Goal: Transaction & Acquisition: Purchase product/service

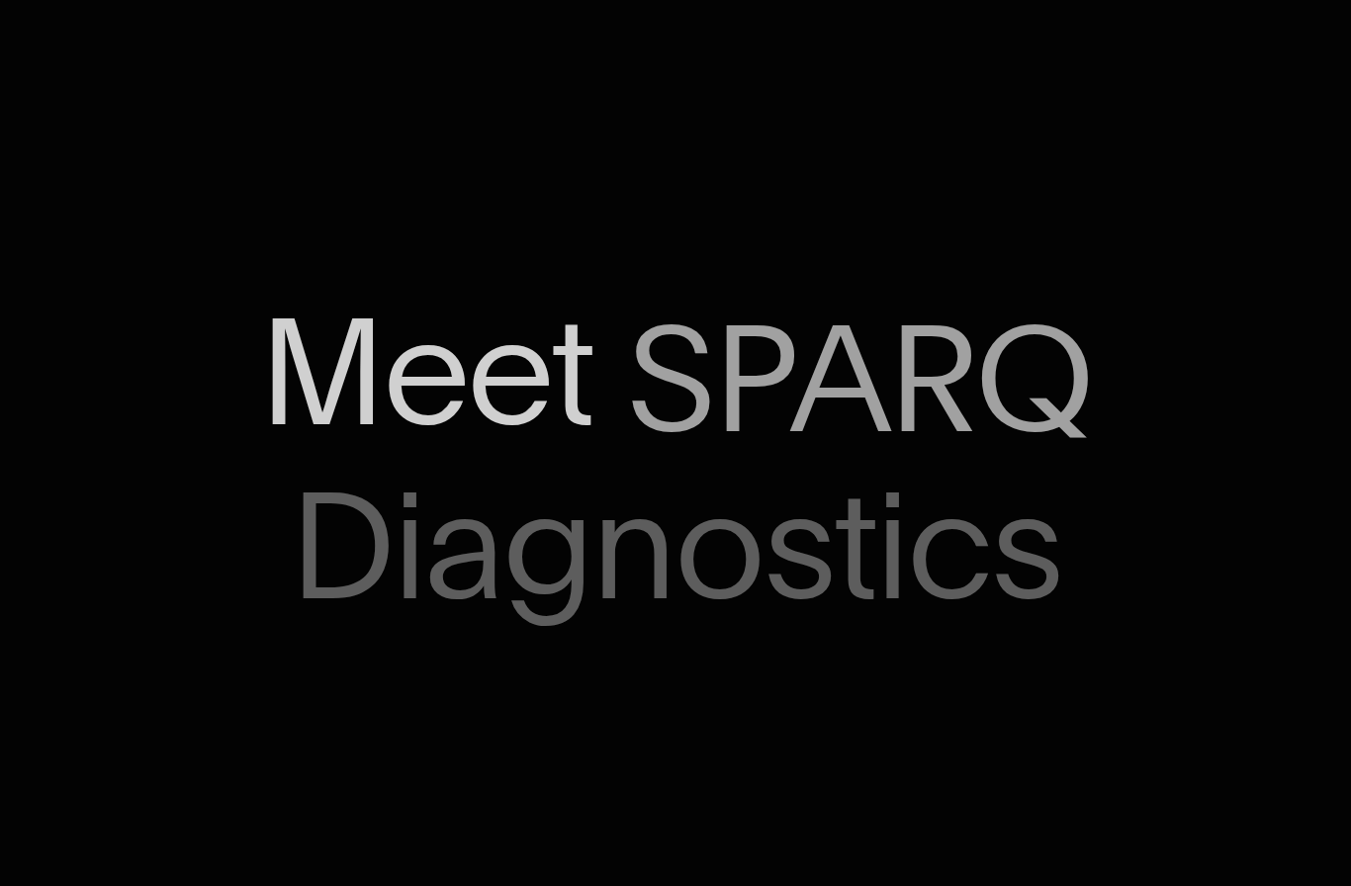
click at [880, 372] on span "SPARQ" at bounding box center [859, 379] width 465 height 155
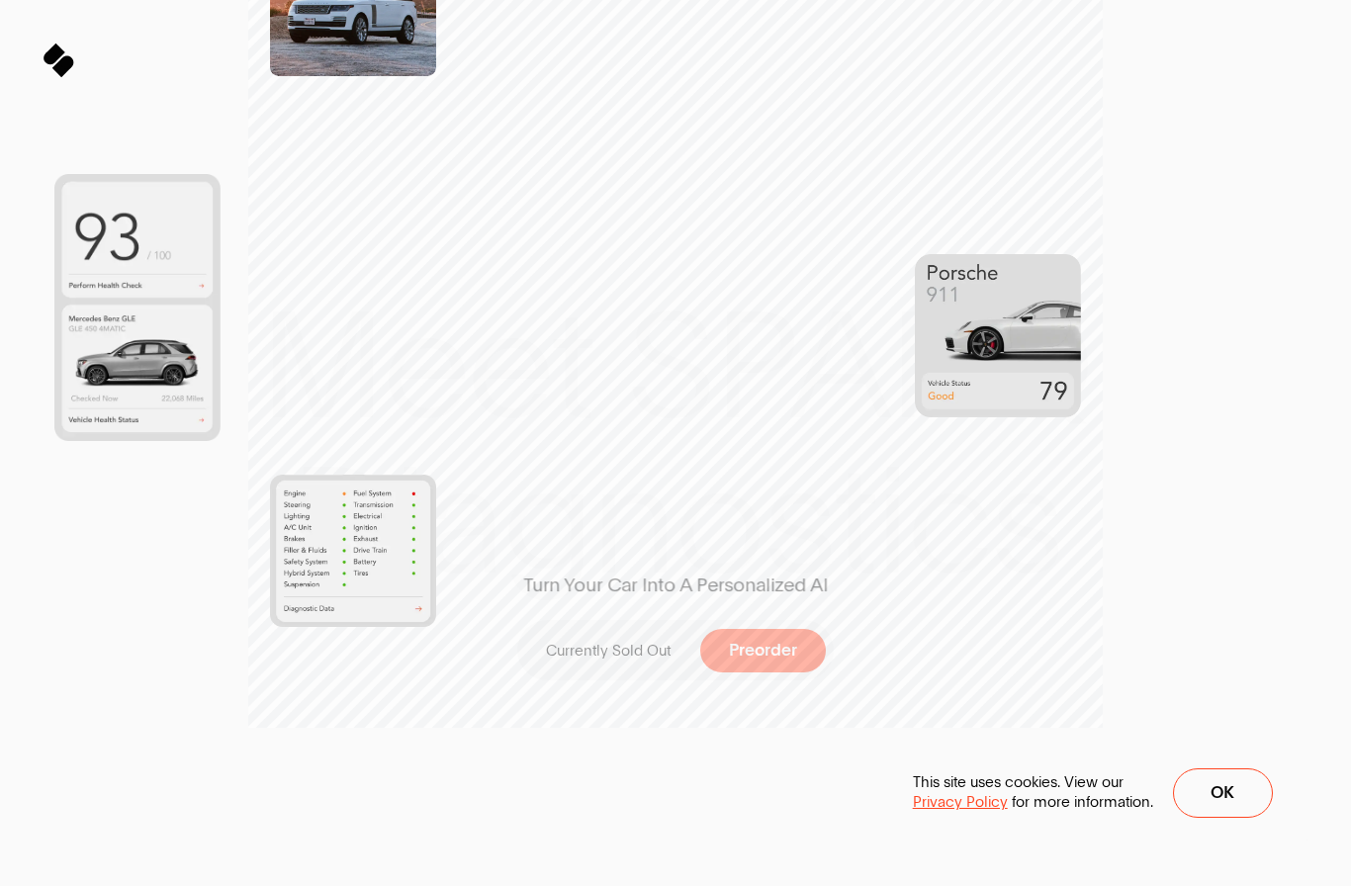
scroll to position [652, 0]
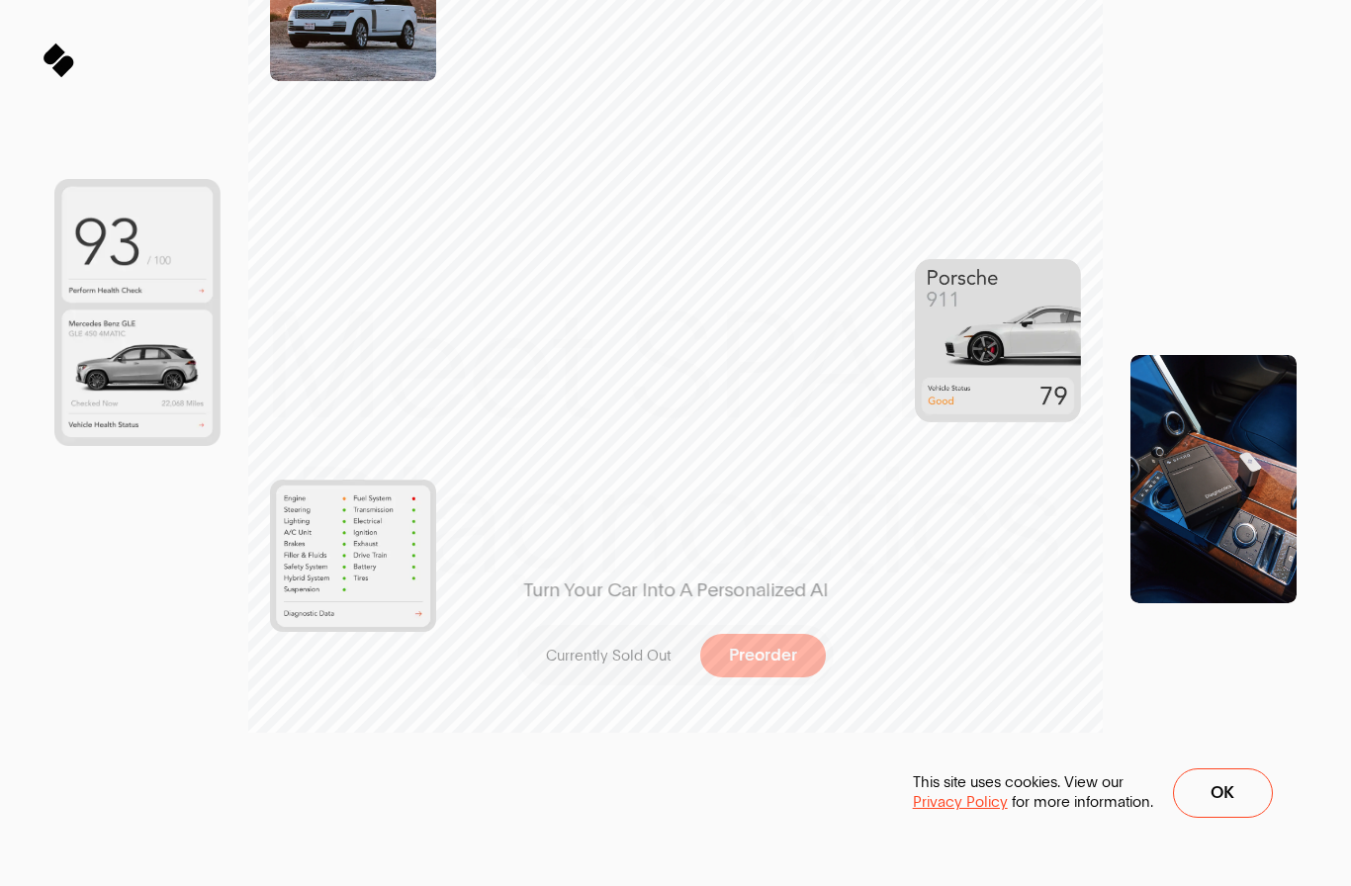
click at [649, 661] on p "Currently Sold Out" at bounding box center [608, 656] width 125 height 21
click at [772, 654] on span "Preorder" at bounding box center [763, 656] width 68 height 18
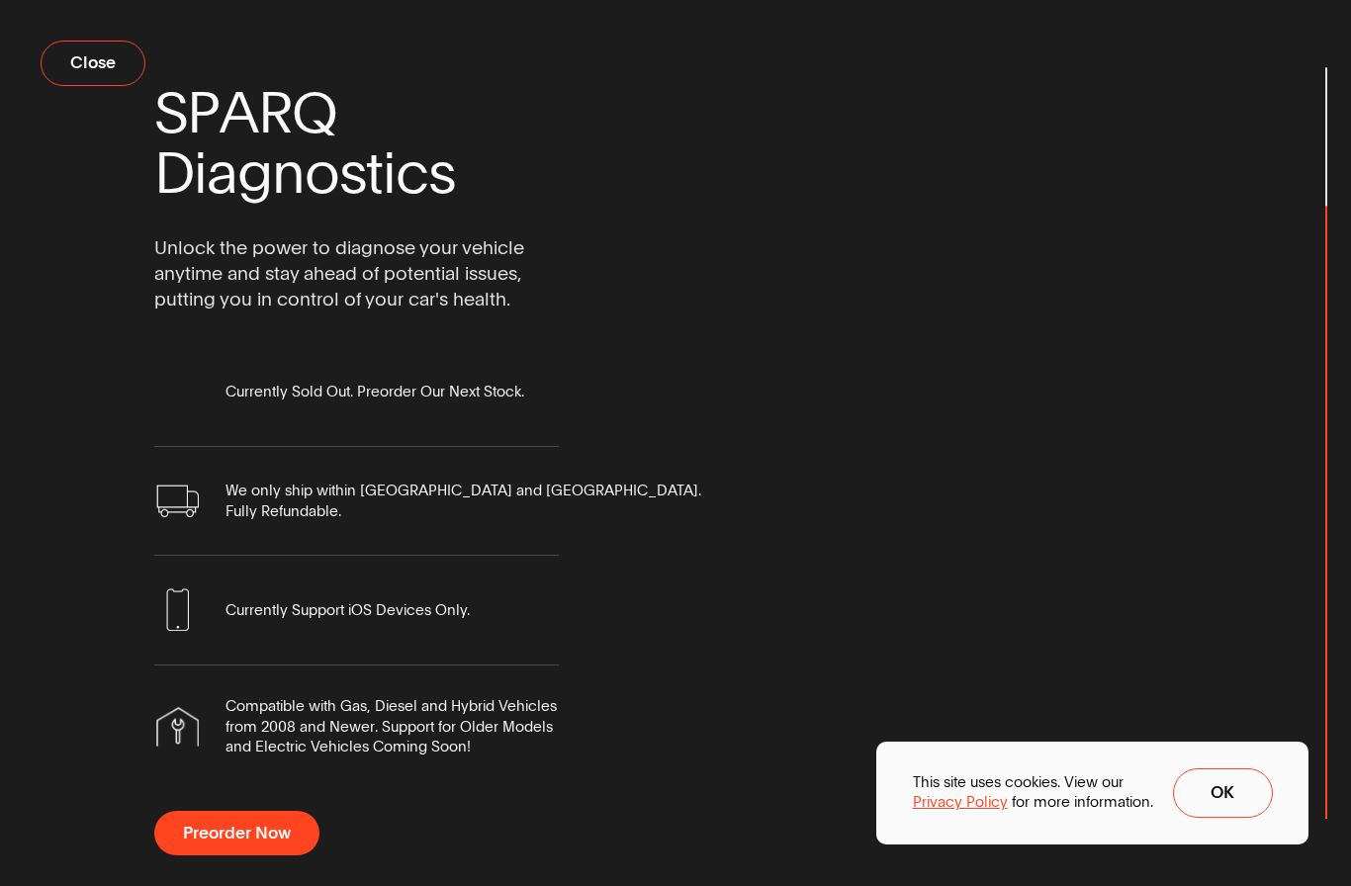
scroll to position [27, 0]
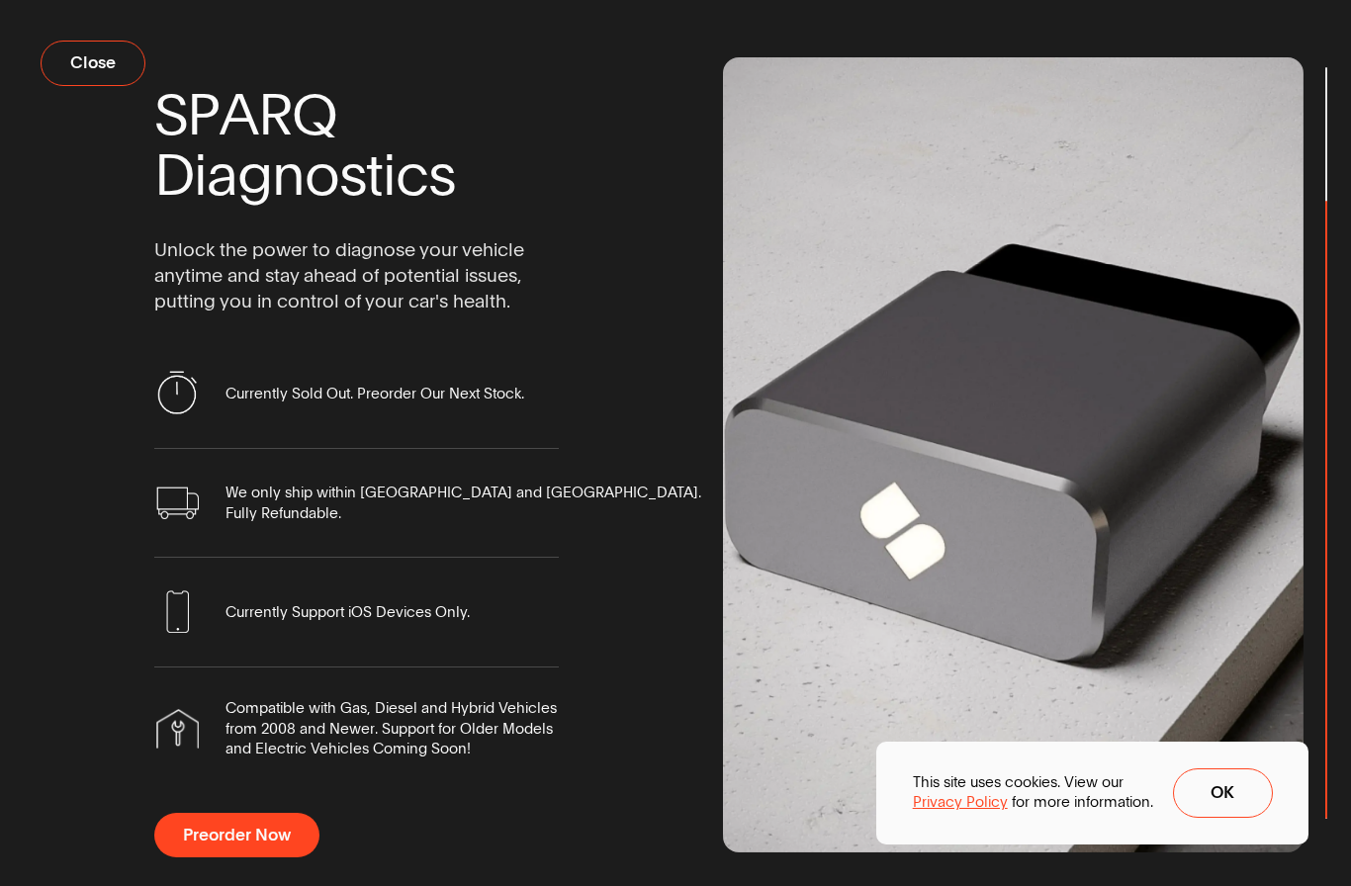
click at [285, 846] on button "Preorder Now" at bounding box center [236, 835] width 165 height 44
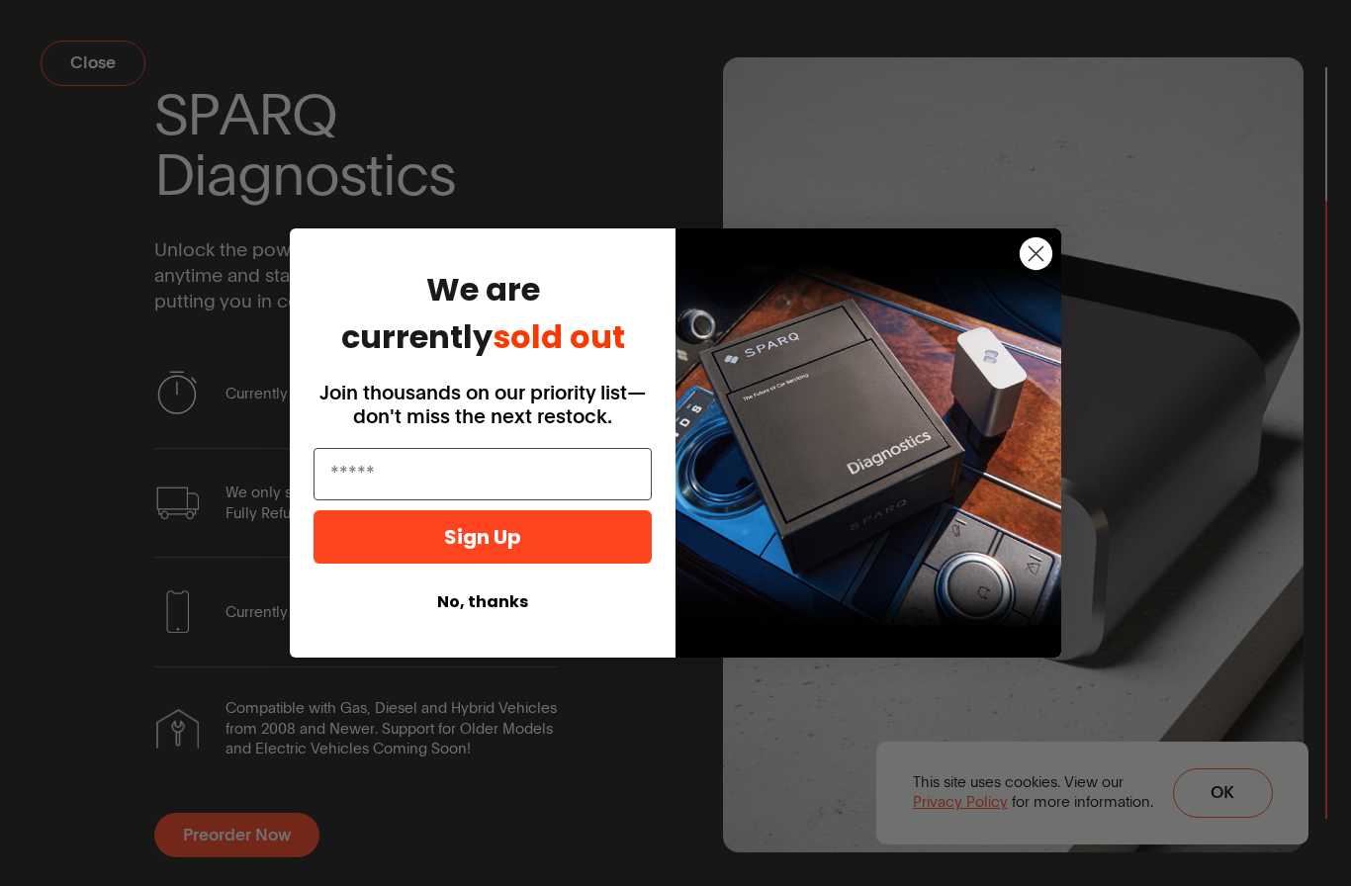
click at [1058, 284] on img "POPUP Form" at bounding box center [869, 443] width 386 height 429
click at [1038, 260] on icon "Close dialog" at bounding box center [1037, 253] width 14 height 14
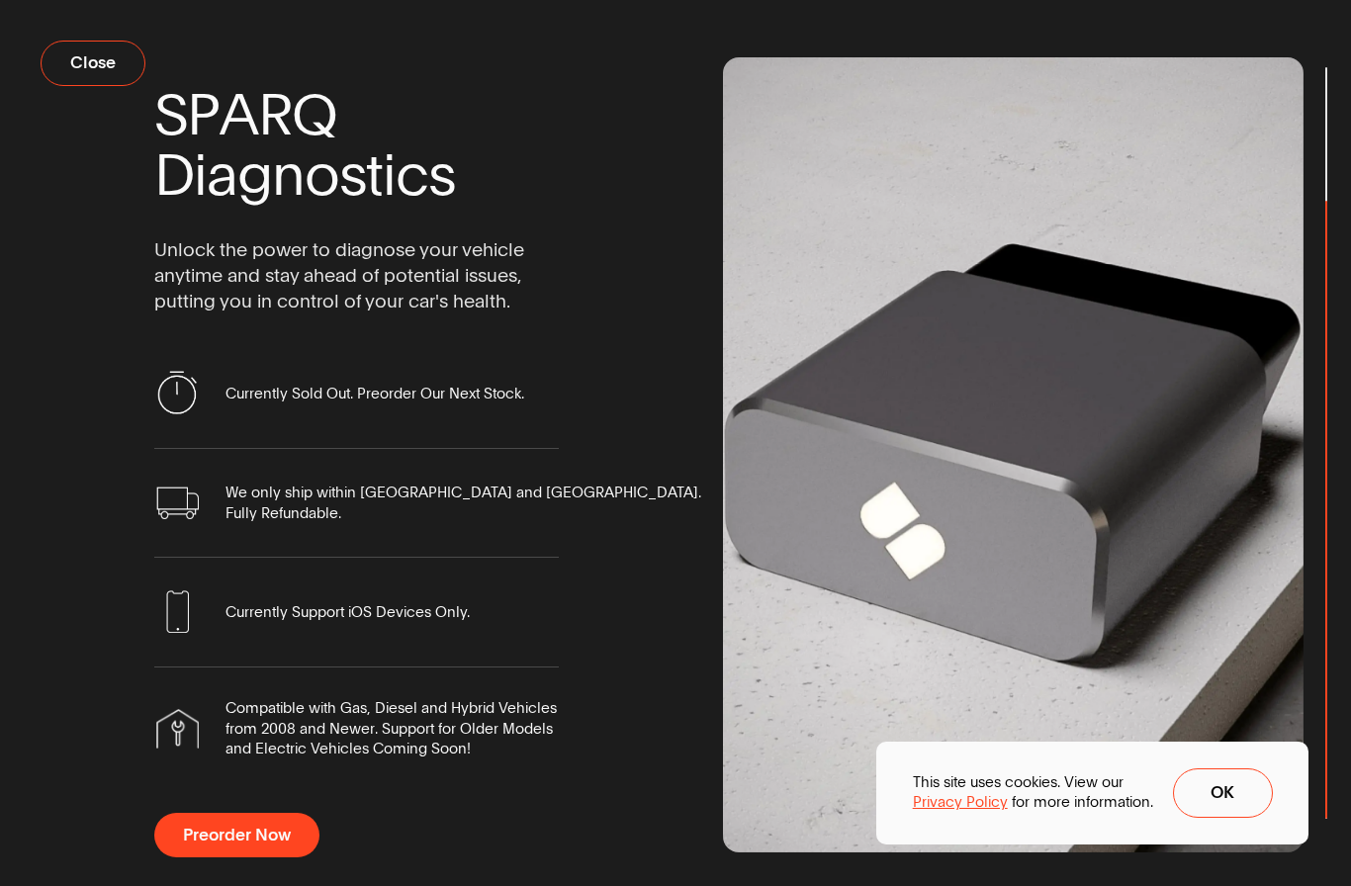
click at [101, 86] on button "Close" at bounding box center [93, 64] width 105 height 46
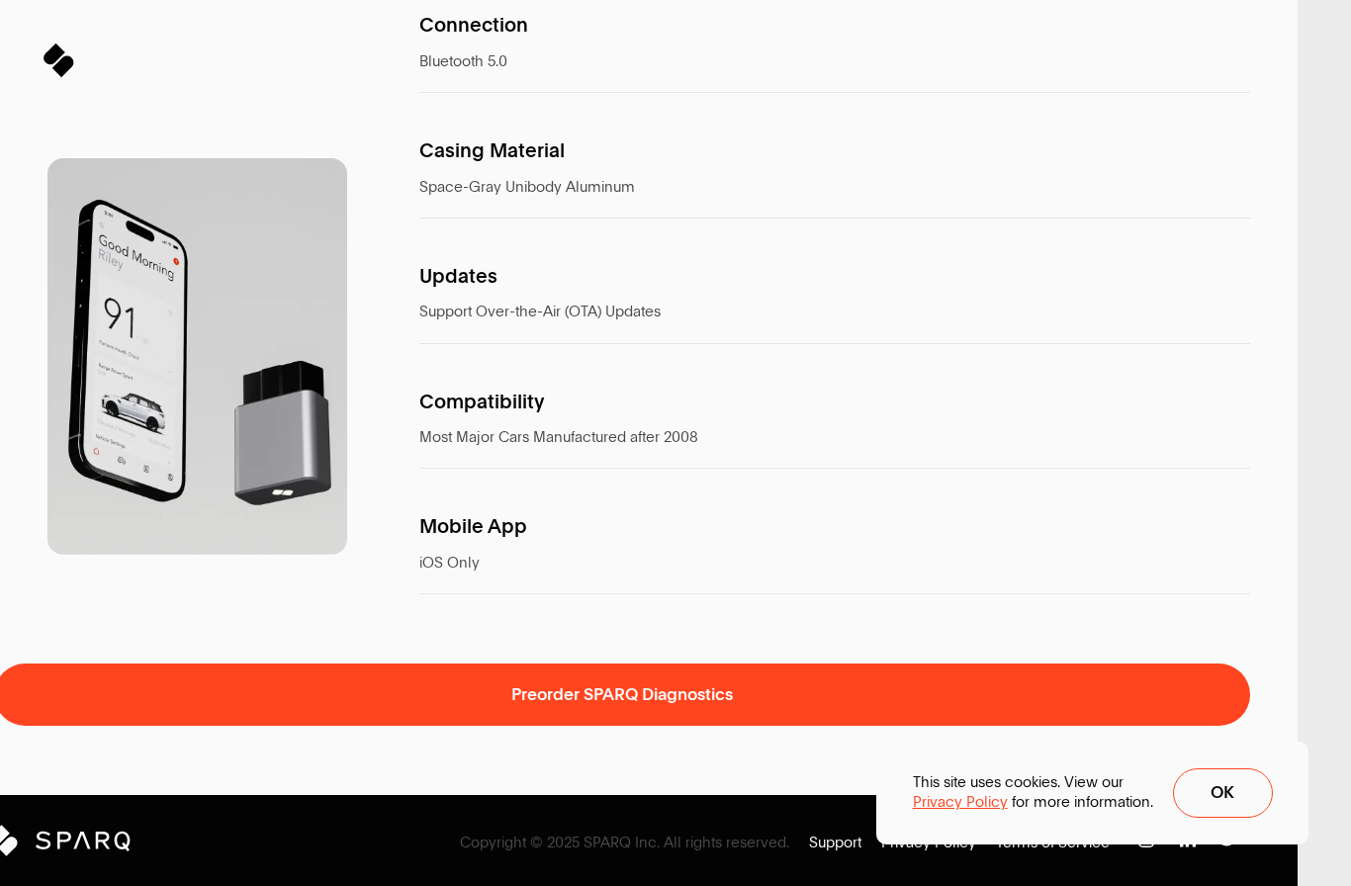
scroll to position [10412, 53]
click at [1212, 802] on span "Ok" at bounding box center [1223, 793] width 24 height 18
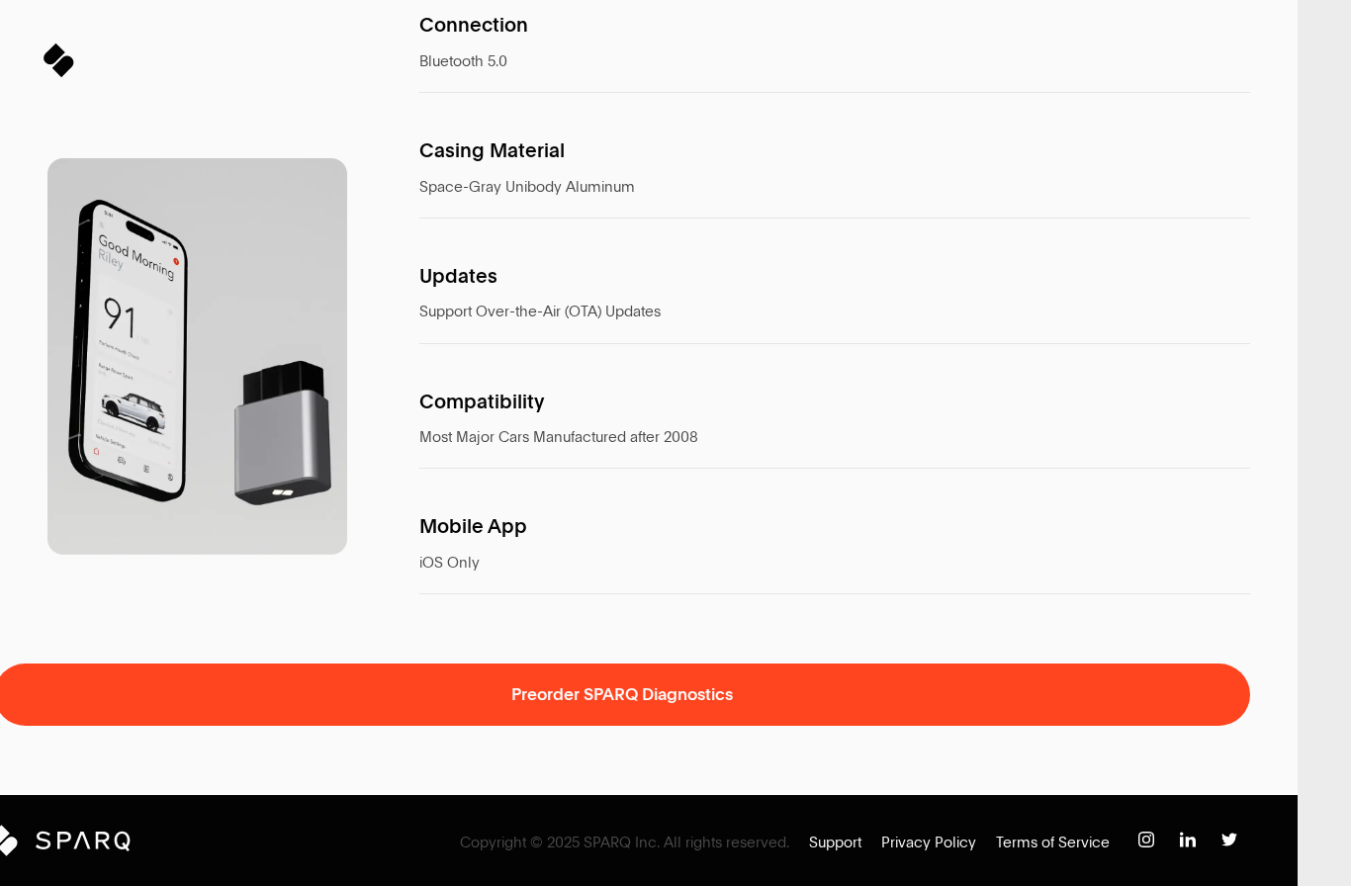
click at [834, 854] on p "Support" at bounding box center [835, 843] width 52 height 21
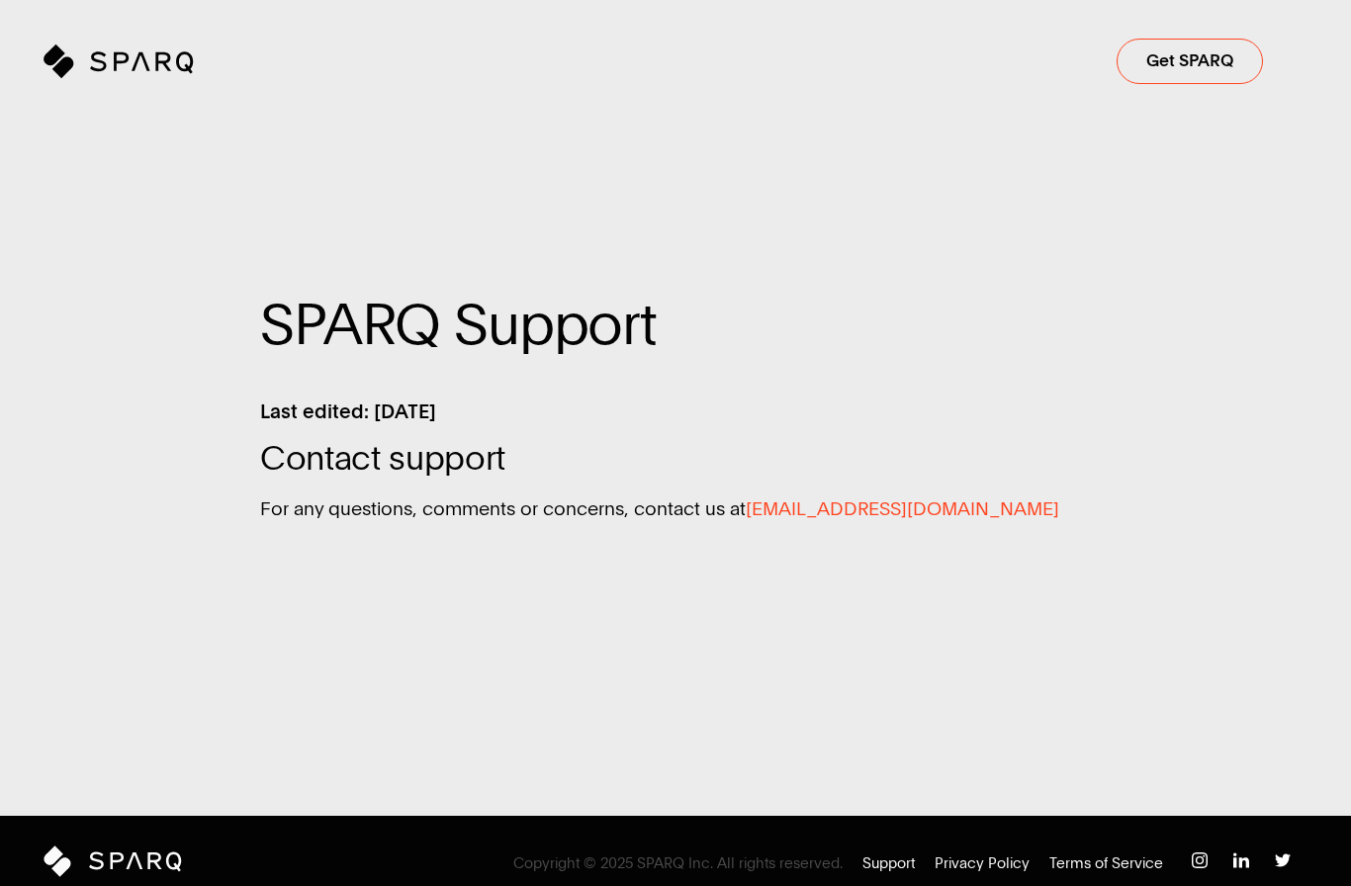
click at [58, 64] on icon at bounding box center [61, 69] width 20 height 20
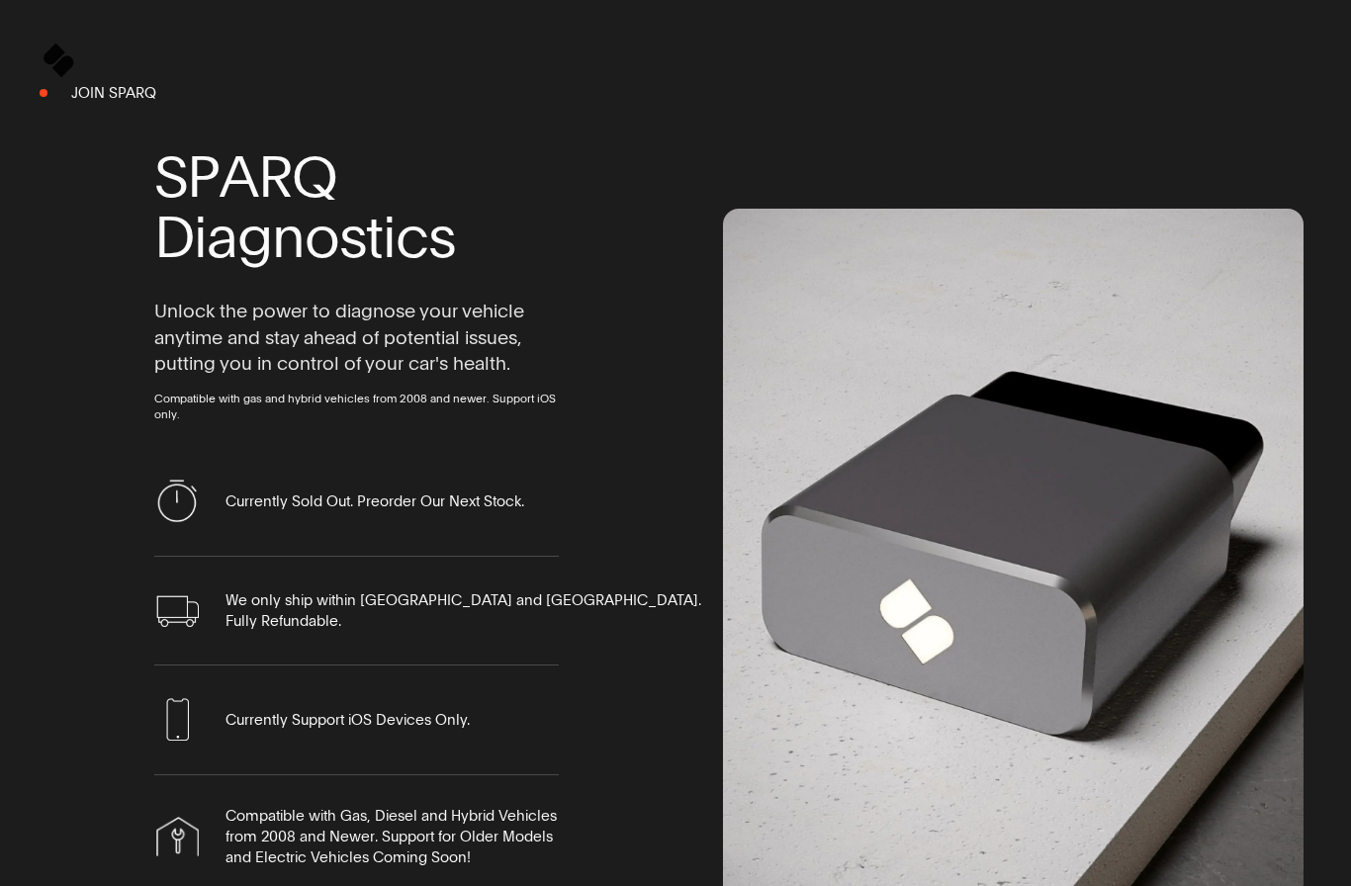
scroll to position [6838, 0]
